Goal: Use online tool/utility: Utilize a website feature to perform a specific function

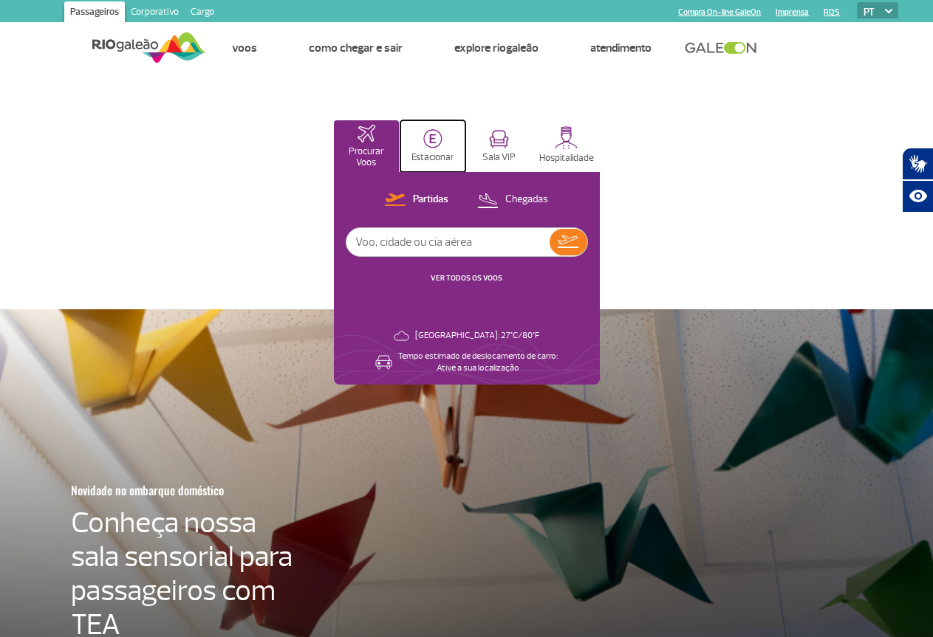
click at [442, 146] on img at bounding box center [432, 138] width 19 height 19
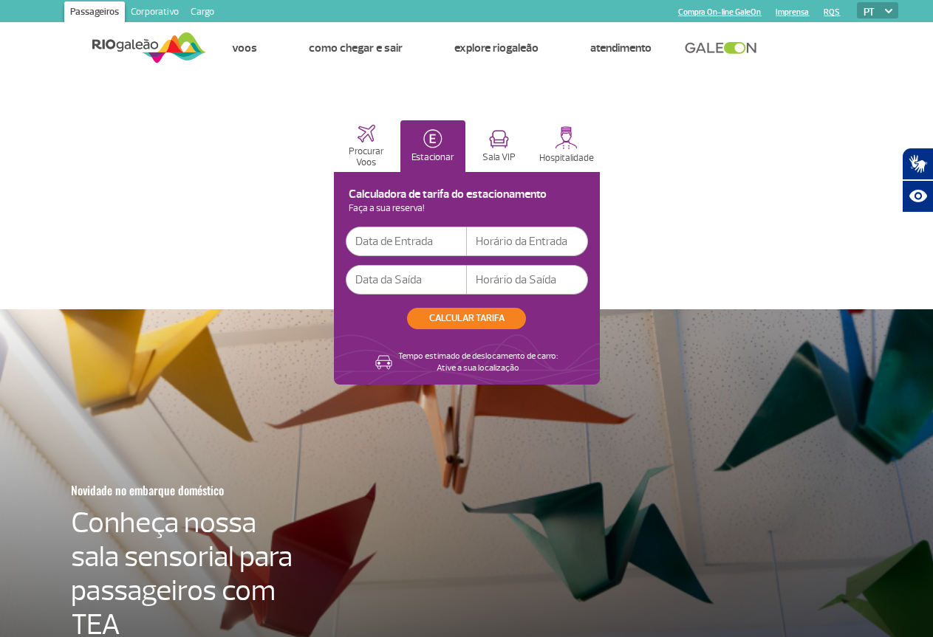
click at [467, 244] on input "text" at bounding box center [406, 242] width 121 height 30
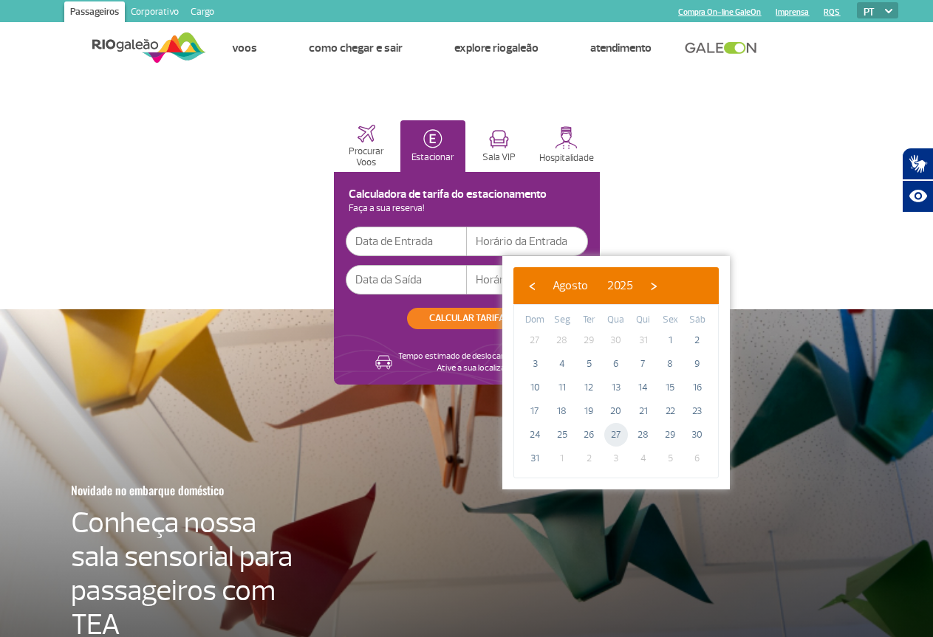
click at [612, 437] on span "27" at bounding box center [616, 435] width 24 height 24
type input "[DATE]"
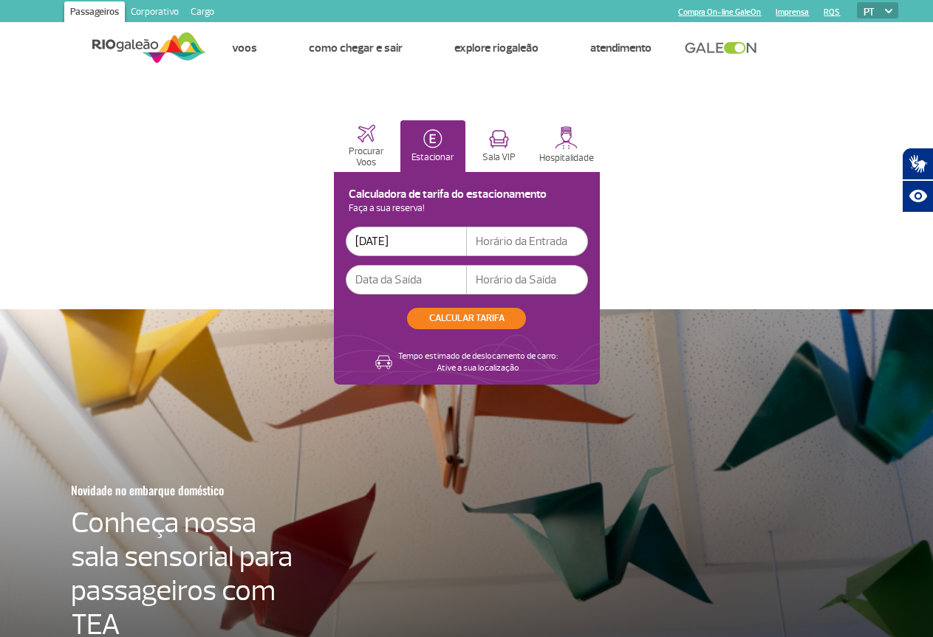
click at [588, 236] on input "text" at bounding box center [527, 242] width 121 height 30
type input "6"
click at [467, 282] on input "text" at bounding box center [406, 280] width 121 height 30
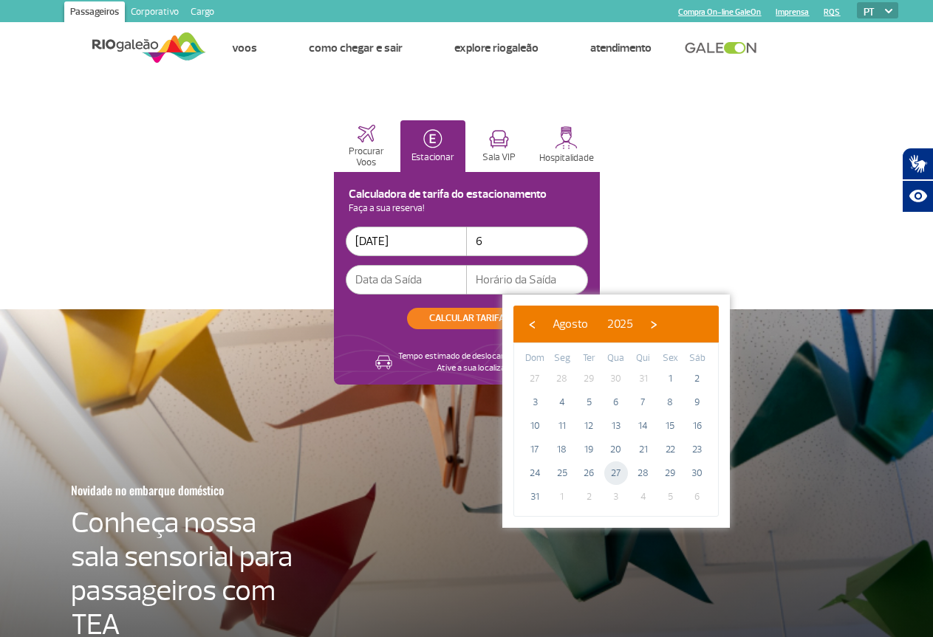
click at [613, 473] on span "27" at bounding box center [616, 474] width 24 height 24
type input "[DATE]"
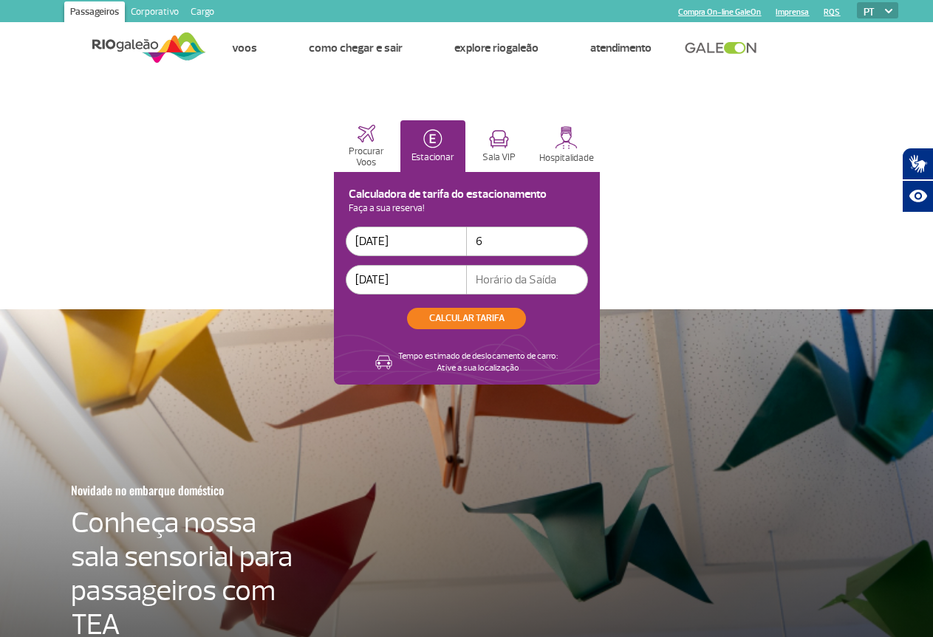
click at [588, 279] on input "text" at bounding box center [527, 280] width 121 height 30
type input "8"
click at [526, 321] on button "CALCULAR TARIFA" at bounding box center [466, 318] width 119 height 21
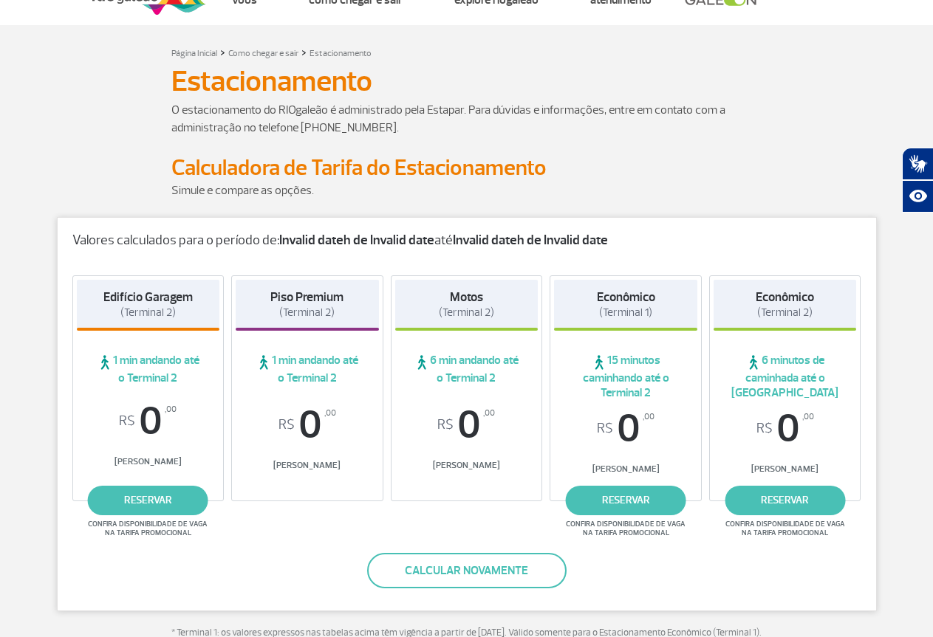
scroll to position [74, 0]
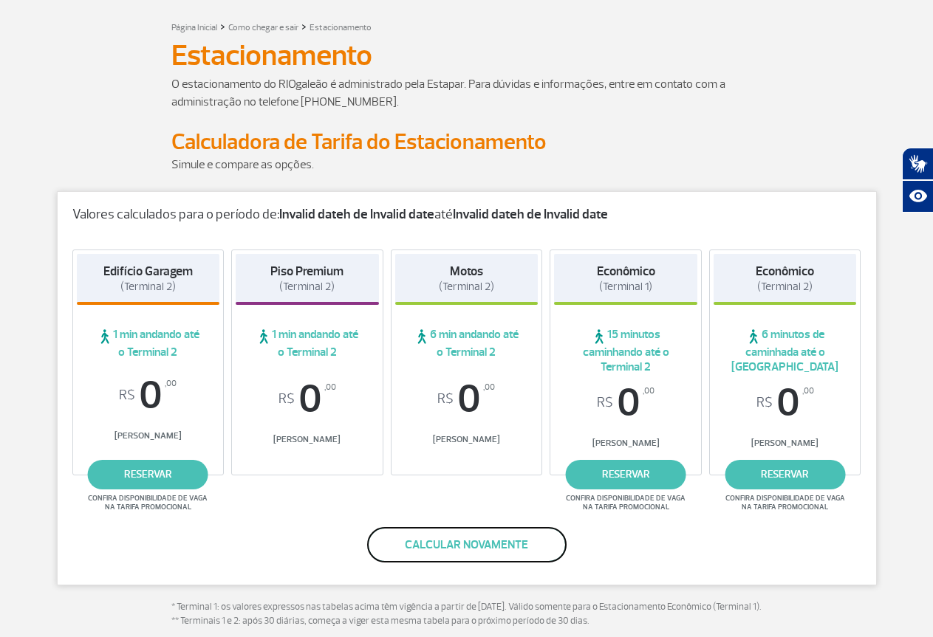
click at [456, 545] on button "Calcular novamente" at bounding box center [466, 544] width 199 height 35
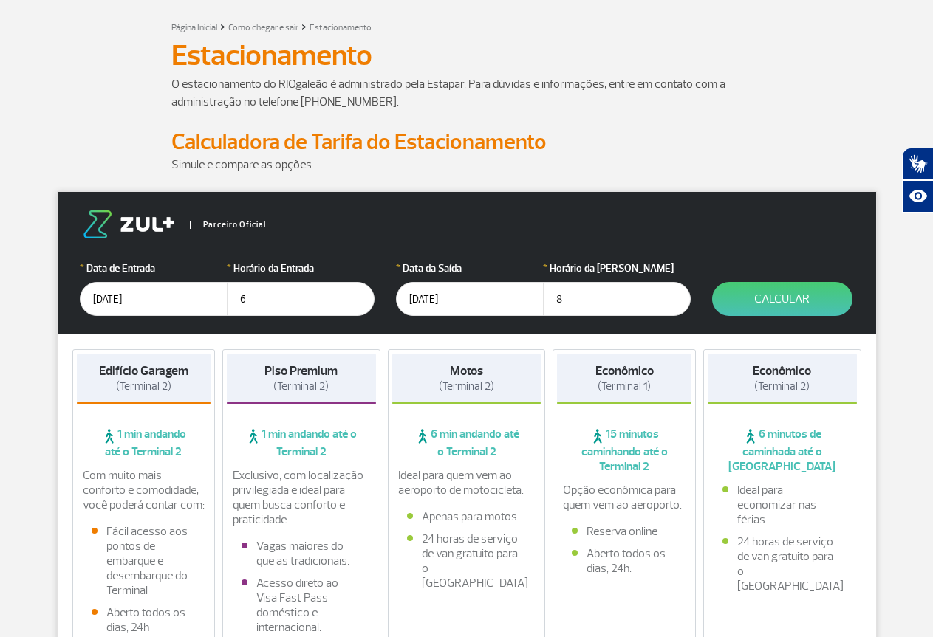
click at [251, 302] on input "6" at bounding box center [301, 299] width 148 height 34
click at [241, 268] on label "* Horário da Entrada" at bounding box center [301, 269] width 148 height 16
click at [250, 300] on input "6" at bounding box center [301, 299] width 148 height 34
type input "6"
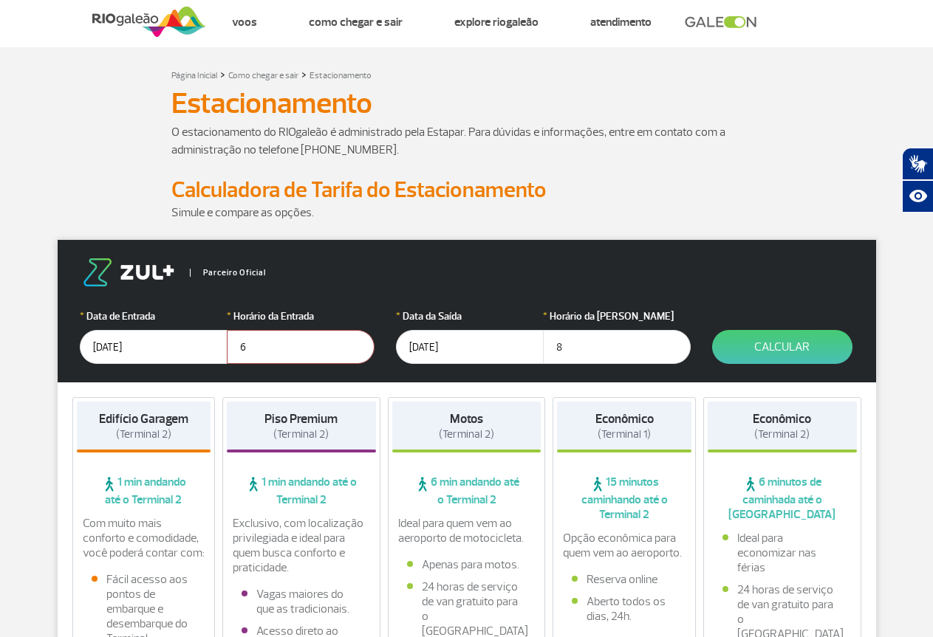
scroll to position [0, 0]
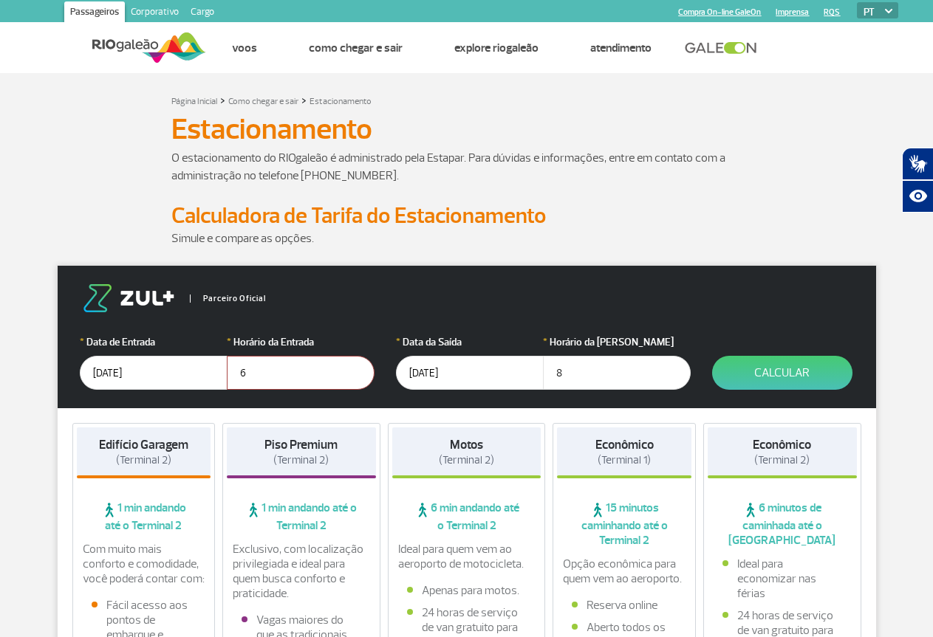
click at [268, 377] on input "6" at bounding box center [301, 373] width 148 height 34
type input "06:30"
click at [611, 376] on input "8" at bounding box center [617, 373] width 148 height 34
type input "08:30"
click at [784, 375] on button "Calcular" at bounding box center [782, 373] width 140 height 34
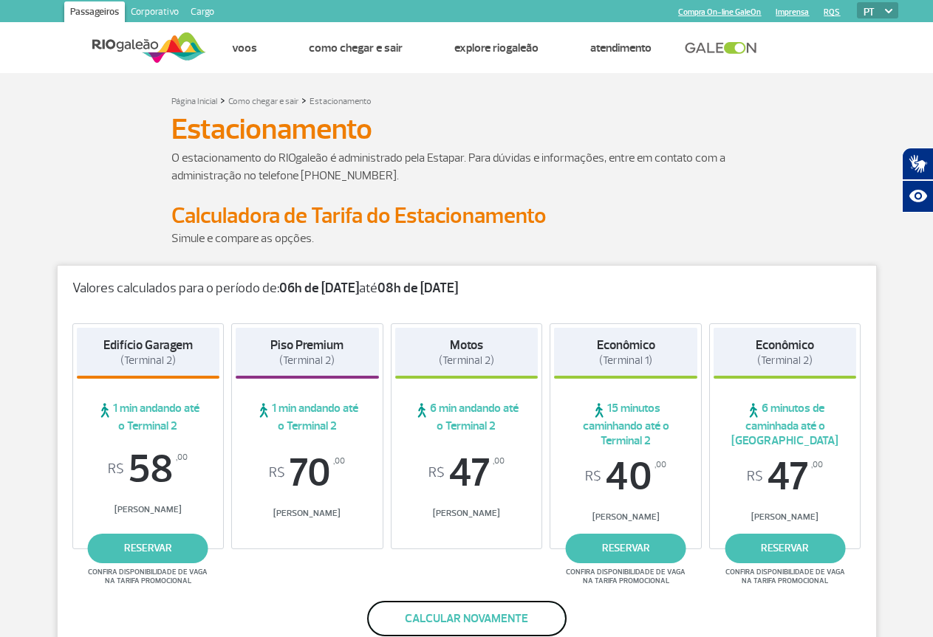
click at [493, 616] on button "Calcular novamente" at bounding box center [466, 618] width 199 height 35
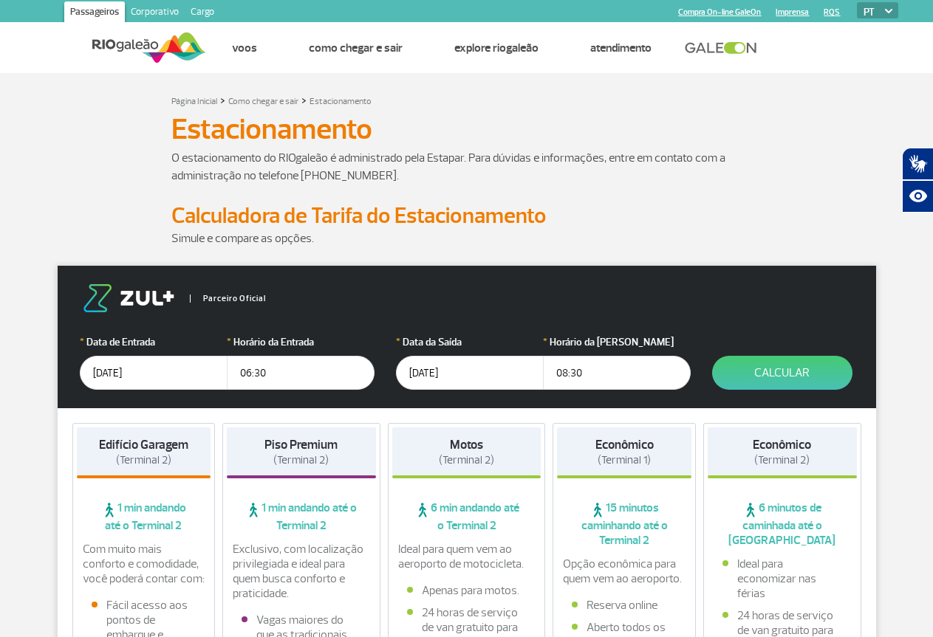
click at [567, 372] on input "08:30" at bounding box center [617, 373] width 148 height 34
type input "07:30"
click at [790, 372] on button "Calcular" at bounding box center [782, 373] width 140 height 34
